Goal: Task Accomplishment & Management: Manage account settings

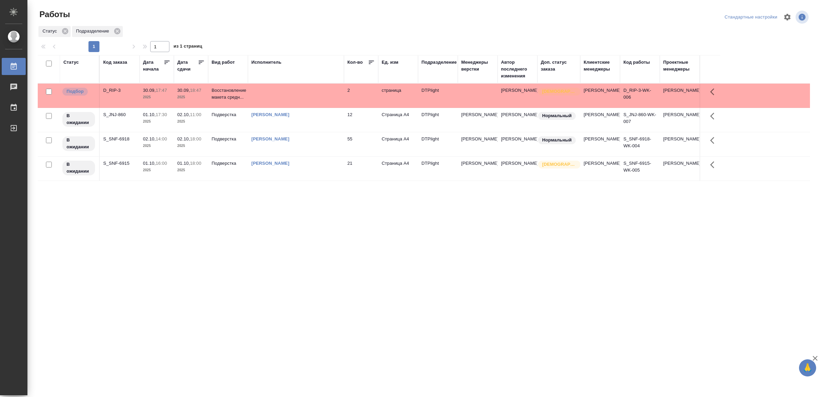
click at [314, 102] on td at bounding box center [296, 96] width 96 height 24
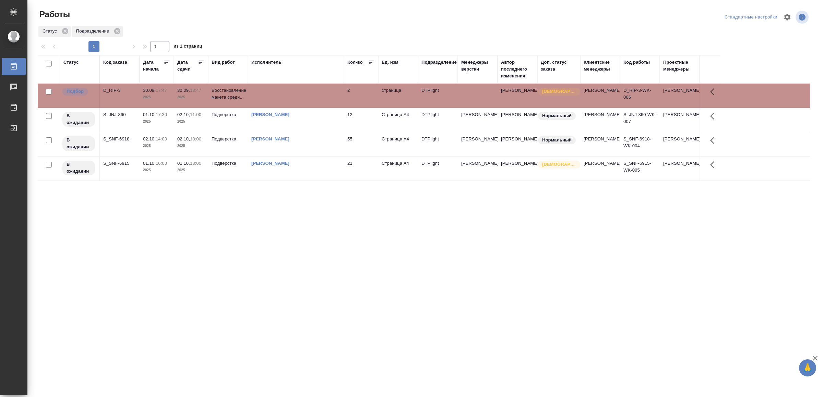
click at [314, 102] on td at bounding box center [296, 96] width 96 height 24
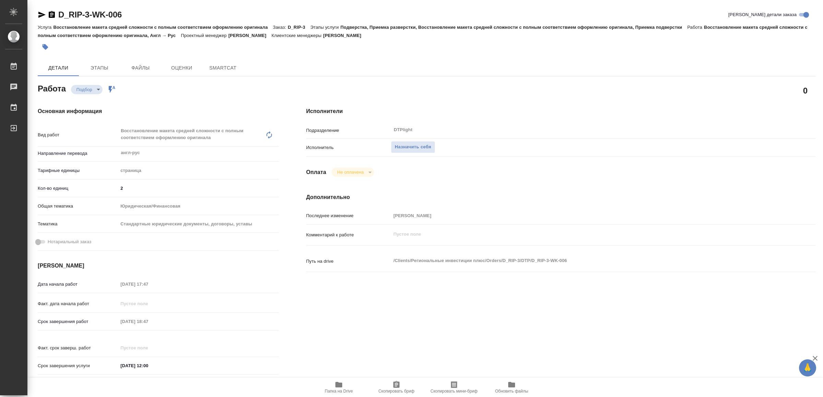
click at [339, 387] on icon "button" at bounding box center [338, 384] width 7 height 5
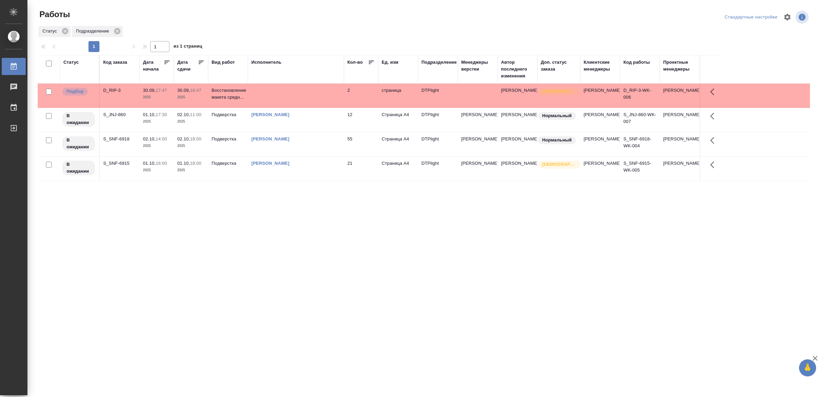
click at [285, 89] on td at bounding box center [296, 96] width 96 height 24
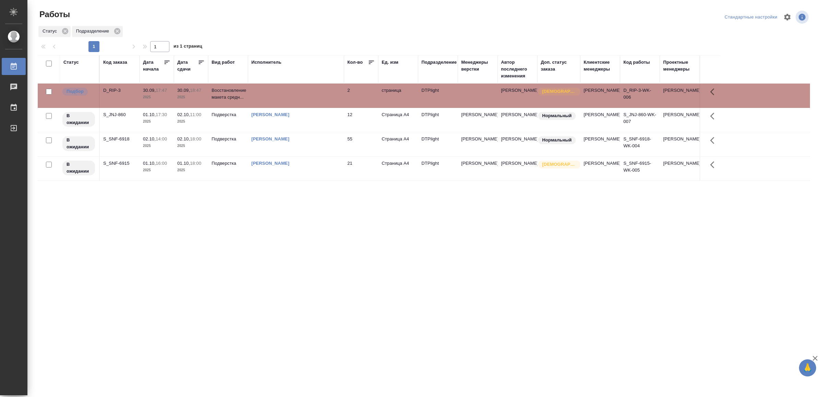
click at [285, 89] on td at bounding box center [296, 96] width 96 height 24
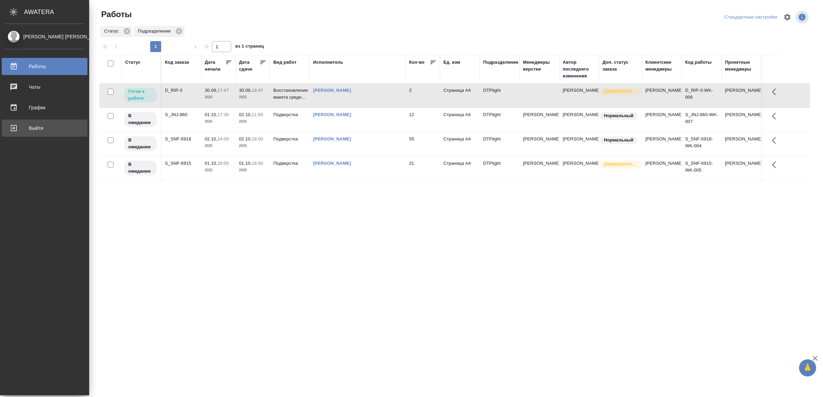
click at [19, 129] on div "Выйти" at bounding box center [44, 128] width 79 height 10
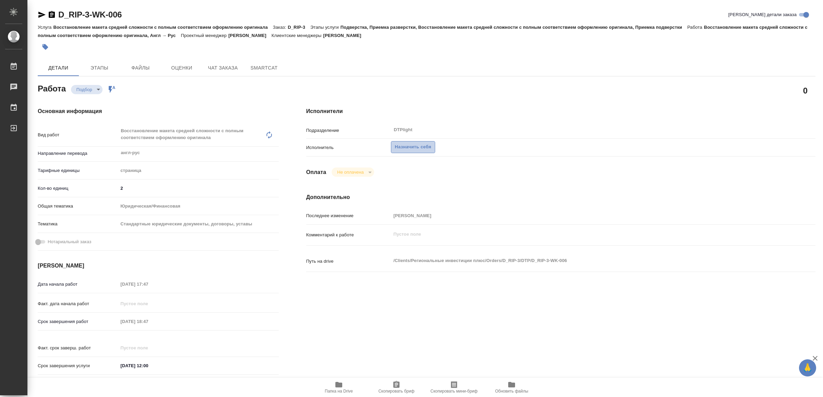
click at [416, 148] on span "Назначить себя" at bounding box center [413, 147] width 36 height 8
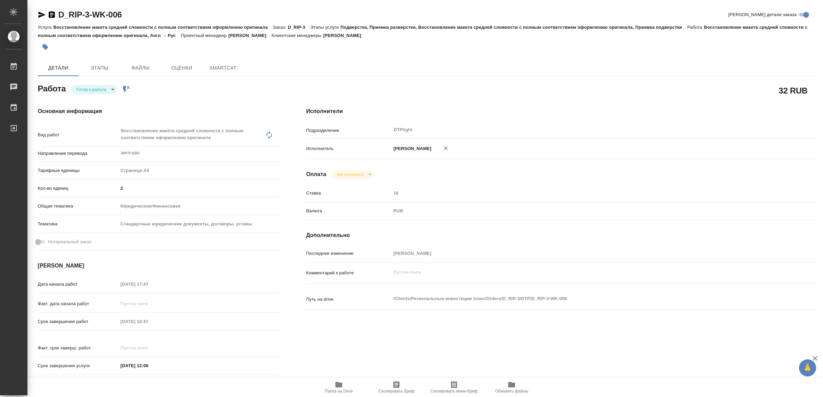
click at [96, 92] on body "🙏 .cls-1 fill:#fff; AWATERA Yamkovenko Vera Работы Чаты График Выйти D_RIP-3-WK…" at bounding box center [411, 198] width 823 height 397
type textarea "x"
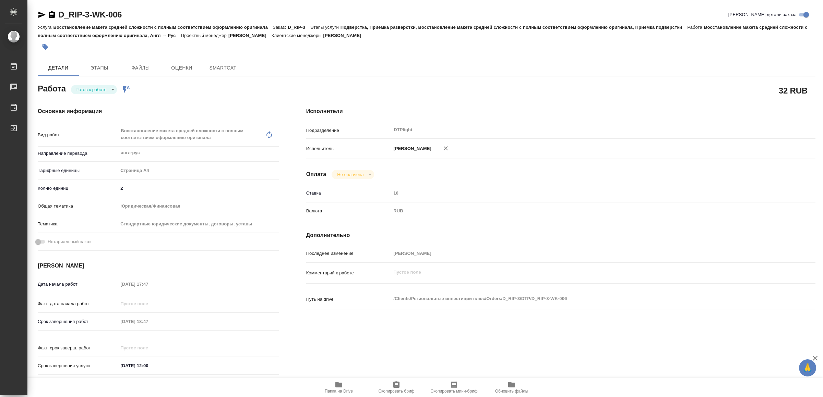
type textarea "x"
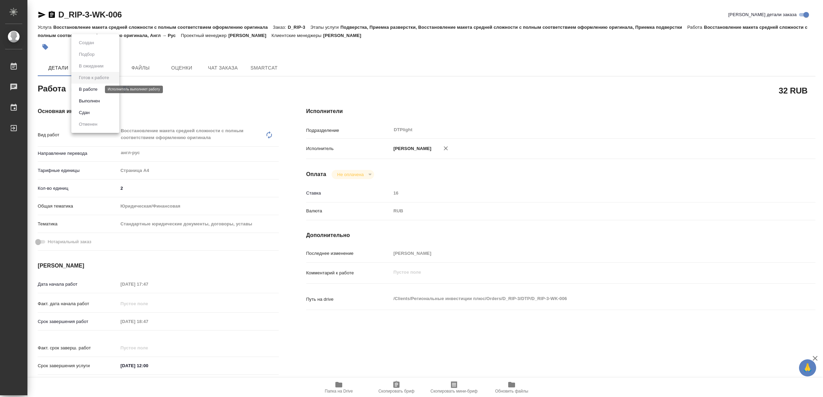
type textarea "x"
click at [95, 90] on button "В работе" at bounding box center [88, 90] width 23 height 8
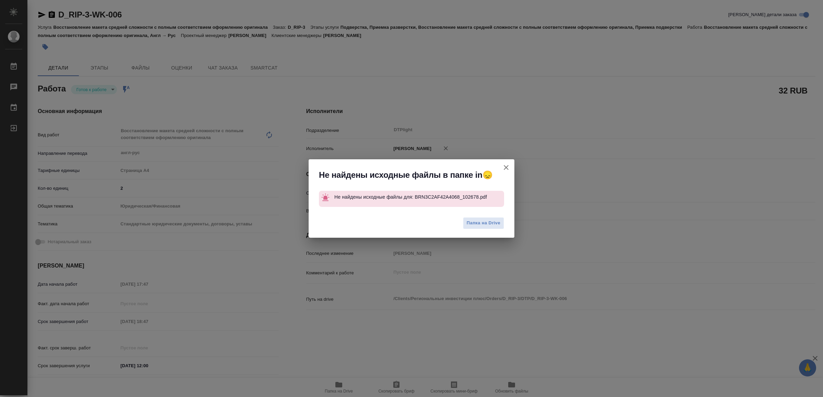
type textarea "x"
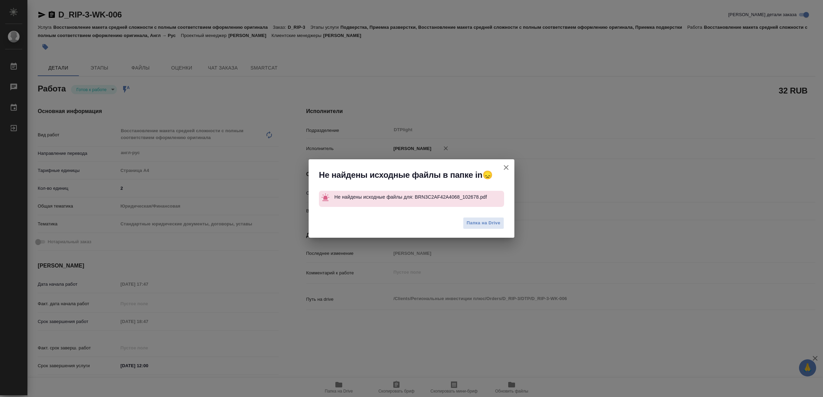
type textarea "x"
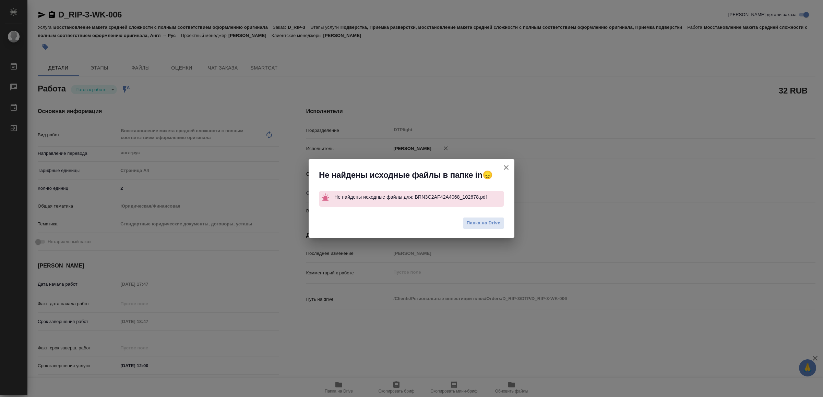
click at [504, 165] on icon "button" at bounding box center [506, 168] width 8 height 8
type textarea "x"
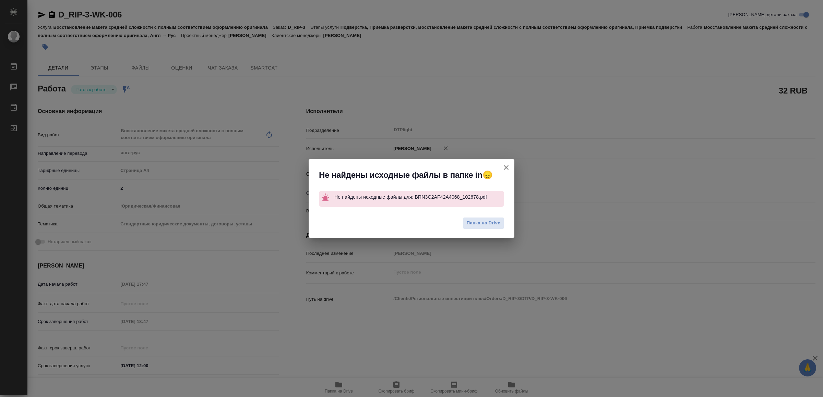
type textarea "x"
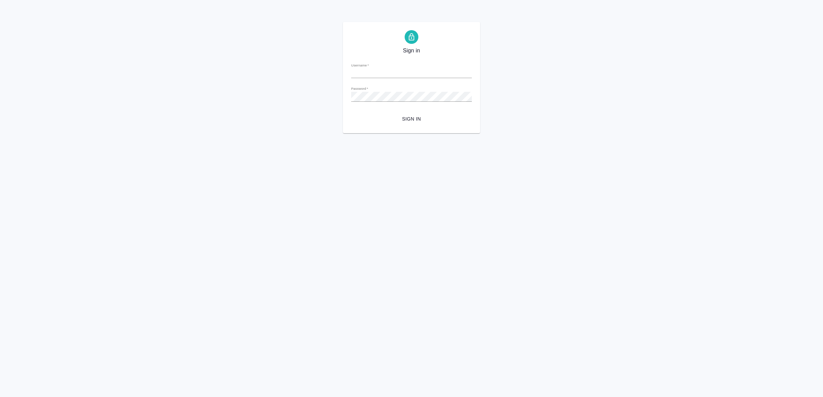
type input "[EMAIL_ADDRESS][DOMAIN_NAME]"
click at [399, 122] on span "Sign in" at bounding box center [412, 119] width 110 height 9
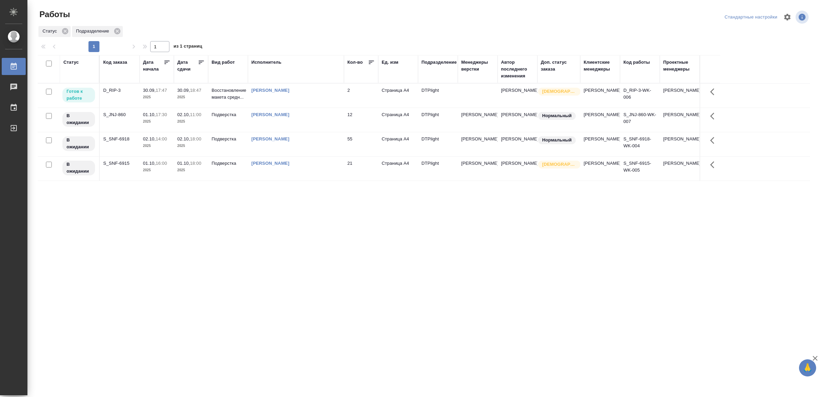
click at [317, 84] on tr "Готов к работе D_RIP-3 30.09, 17:47 2025 30.09, 18:47 2025 Восстановление макет…" at bounding box center [424, 96] width 772 height 24
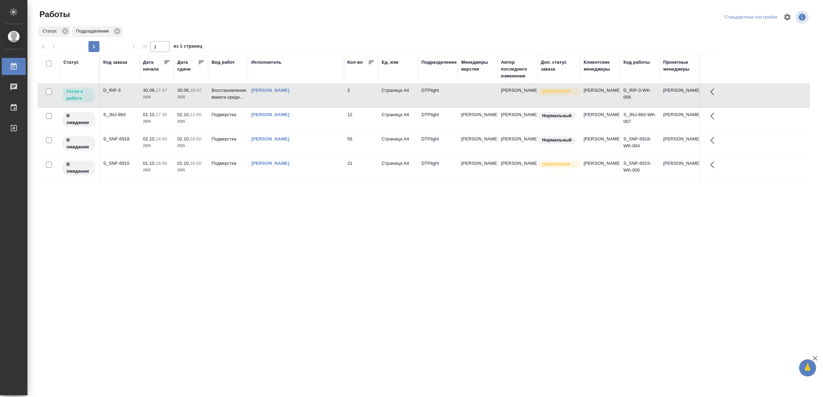
click at [315, 89] on div "[PERSON_NAME]" at bounding box center [295, 90] width 89 height 7
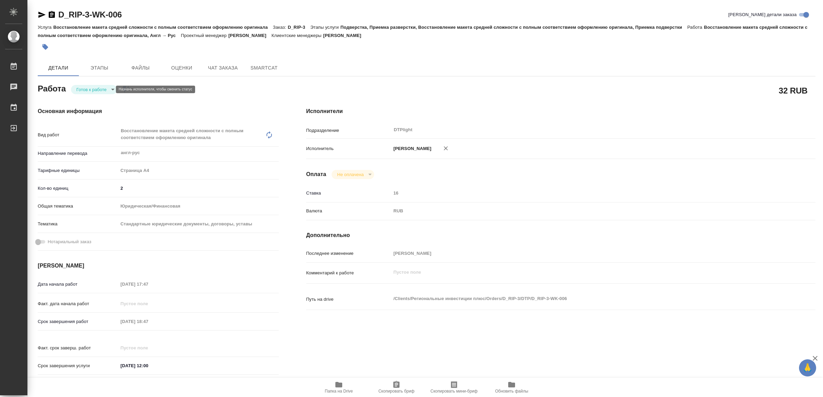
click at [101, 92] on body "🙏 .cls-1 fill:#fff; AWATERA Yamkovenko Vera Работы Чаты График Выйти D_RIP-3-WK…" at bounding box center [411, 198] width 823 height 397
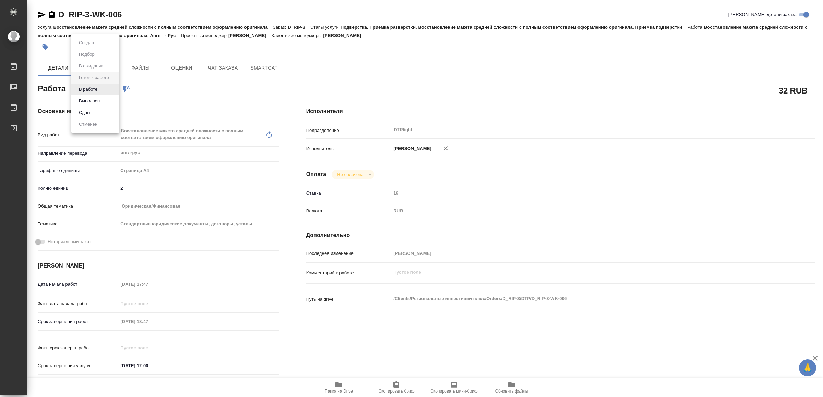
click at [101, 92] on li "В работе" at bounding box center [95, 90] width 48 height 12
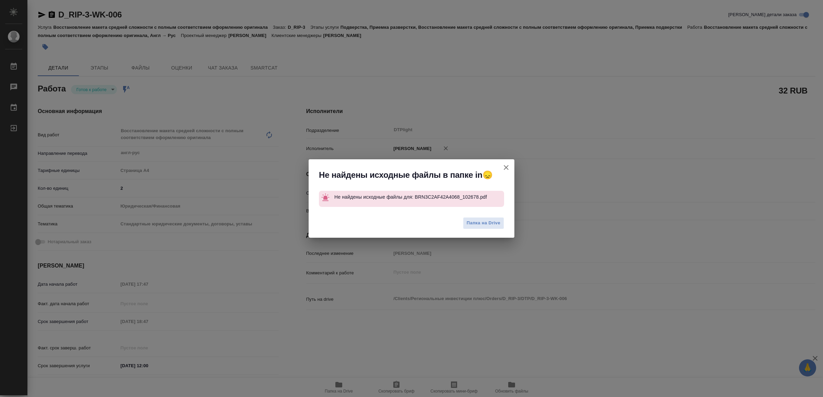
type textarea "x"
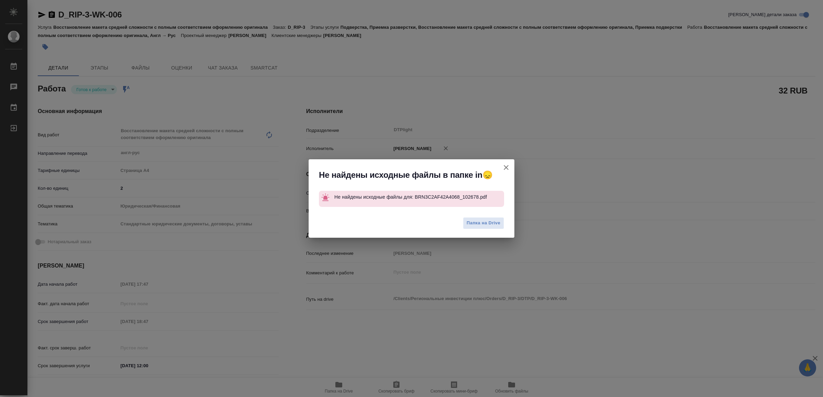
drag, startPoint x: 506, startPoint y: 168, endPoint x: 493, endPoint y: 164, distance: 14.3
click at [506, 168] on icon "button" at bounding box center [506, 167] width 5 height 5
type textarea "x"
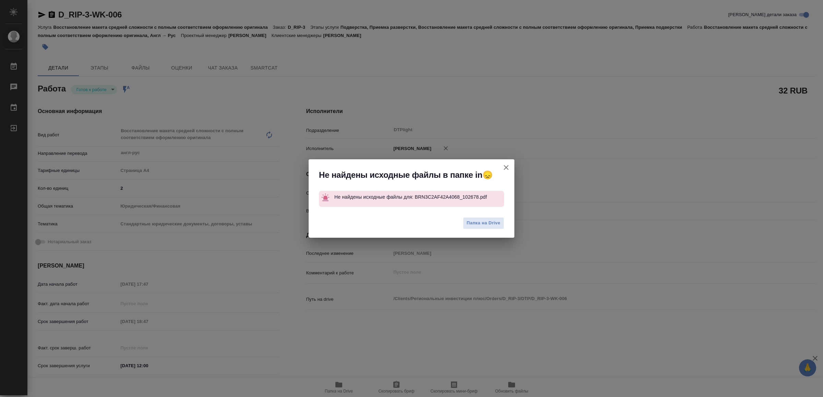
type textarea "x"
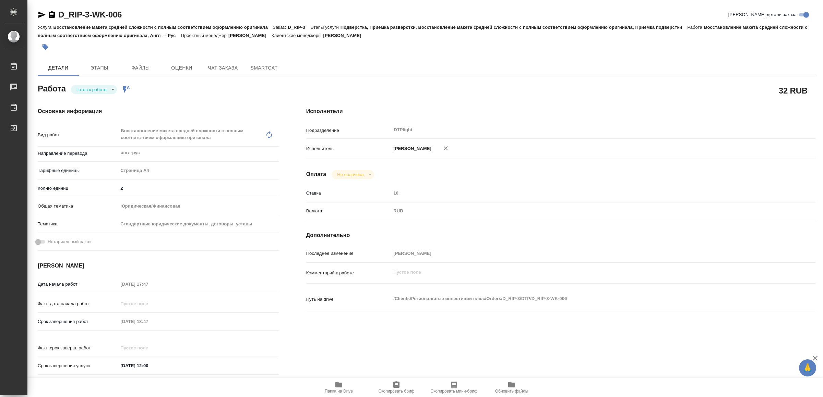
type textarea "x"
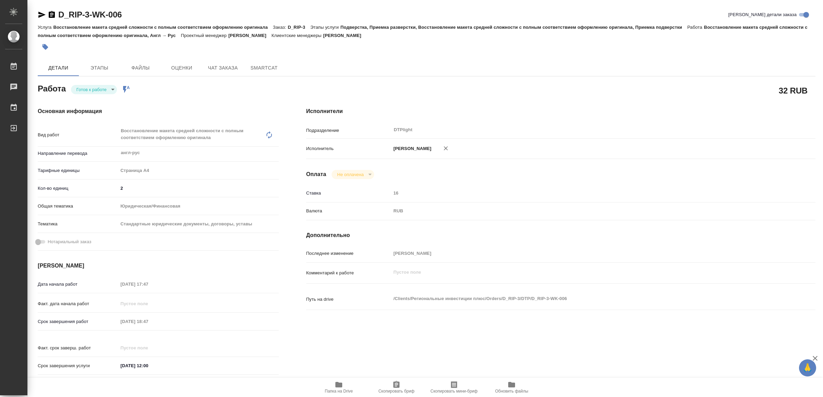
click at [38, 12] on icon "button" at bounding box center [42, 15] width 8 height 8
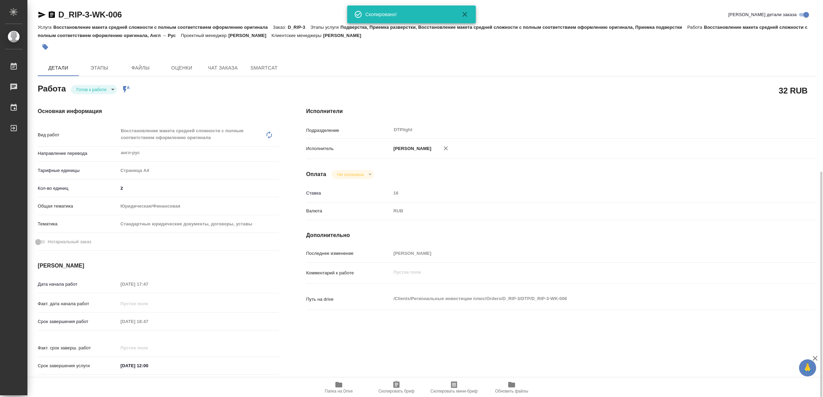
scroll to position [194, 0]
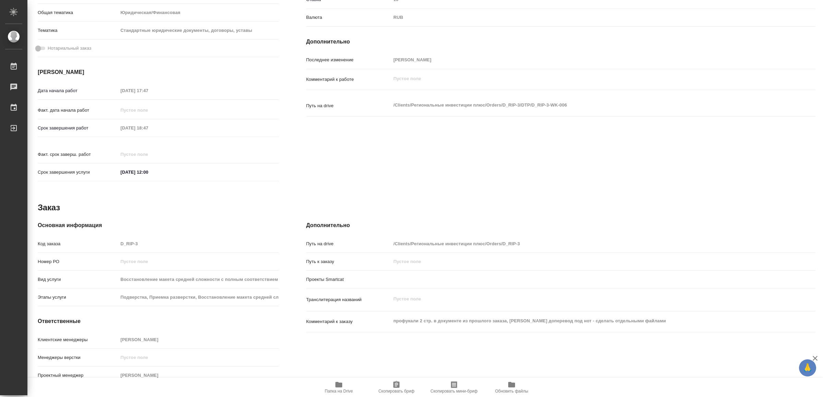
click at [341, 387] on icon "button" at bounding box center [338, 384] width 7 height 5
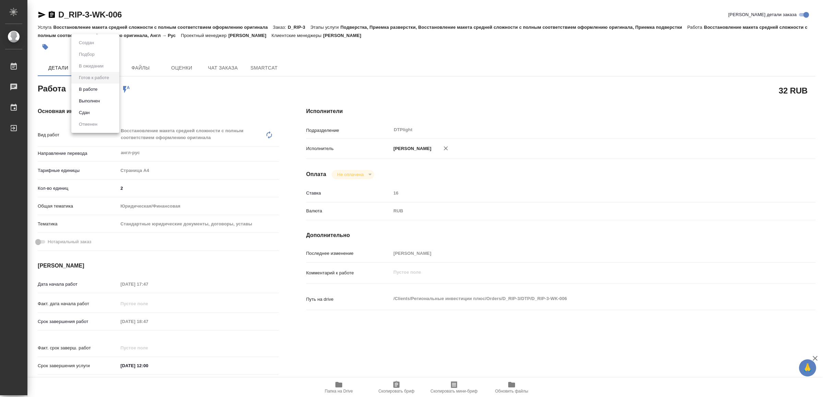
click at [105, 87] on body "🙏 .cls-1 fill:#fff; AWATERA Yamkovenko Vera Работы 0 Чаты График Выйти D_RIP-3-…" at bounding box center [411, 198] width 823 height 397
click at [96, 88] on button "В работе" at bounding box center [88, 90] width 23 height 8
type textarea "x"
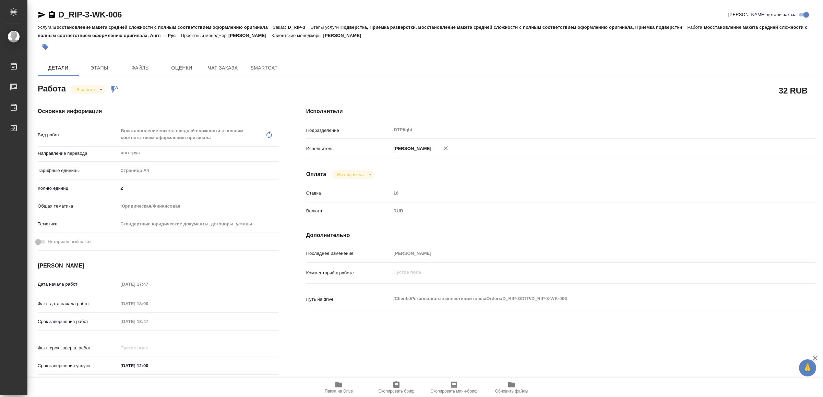
type textarea "x"
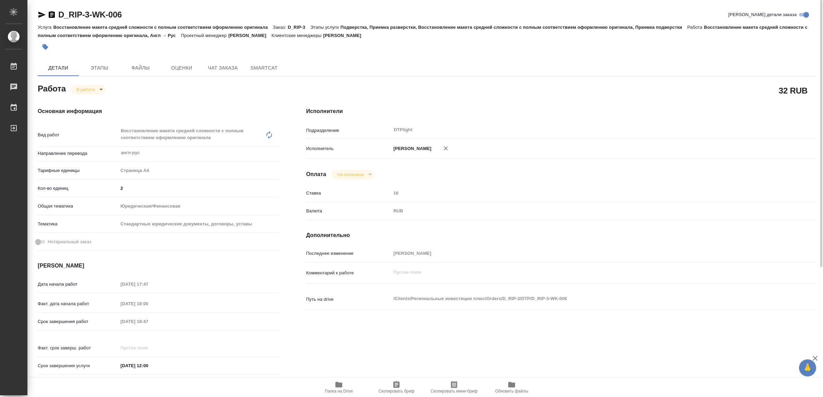
type textarea "x"
click at [335, 387] on icon "button" at bounding box center [339, 385] width 8 height 8
click at [39, 14] on icon "button" at bounding box center [42, 15] width 8 height 8
click at [91, 87] on body "🙏 .cls-1 fill:#fff; AWATERA Yamkovenko Vera Работы 0 Чаты График Выйти D_RIP-3-…" at bounding box center [411, 198] width 823 height 397
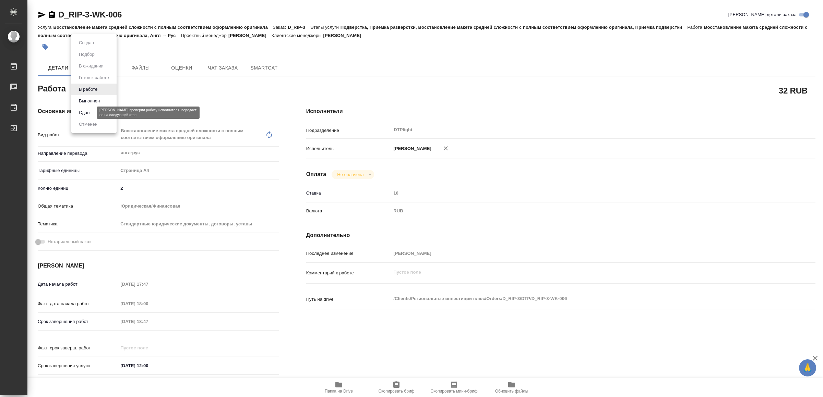
click at [92, 110] on button "Сдан" at bounding box center [84, 113] width 15 height 8
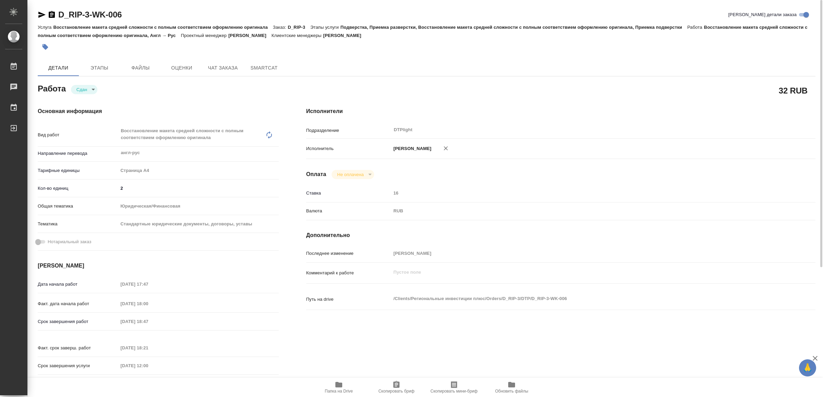
type textarea "x"
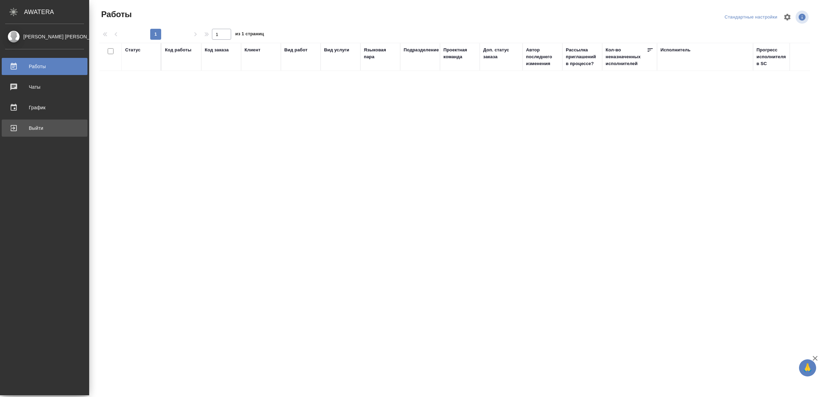
click at [27, 127] on div "Выйти" at bounding box center [44, 128] width 79 height 10
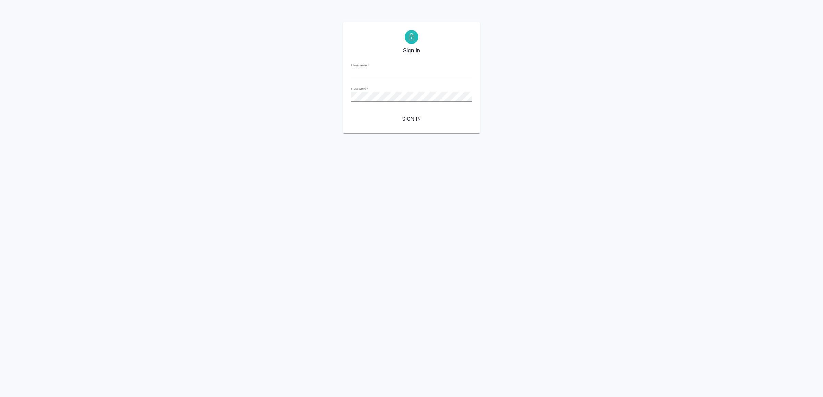
type input "[EMAIL_ADDRESS][DOMAIN_NAME]"
click at [416, 121] on span "Sign in" at bounding box center [412, 119] width 110 height 9
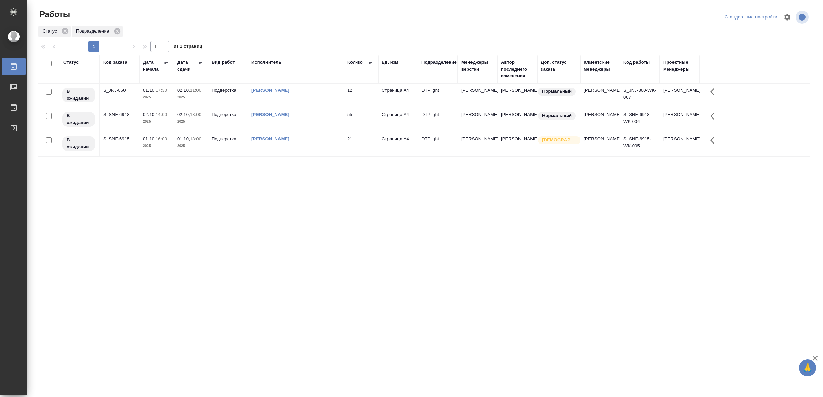
drag, startPoint x: 319, startPoint y: 252, endPoint x: 318, endPoint y: 249, distance: 3.6
